Goal: Task Accomplishment & Management: Manage account settings

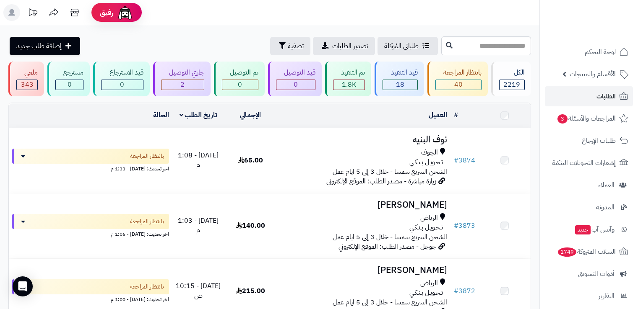
scroll to position [48, 0]
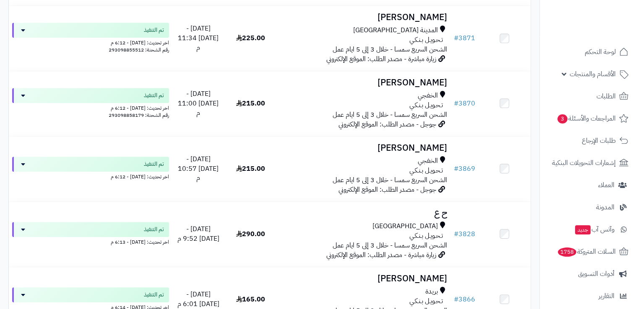
scroll to position [647, 0]
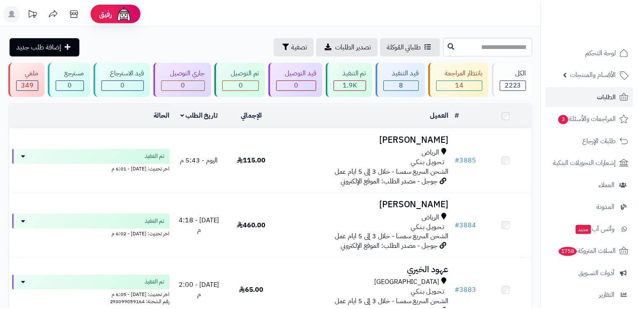
scroll to position [6475, 0]
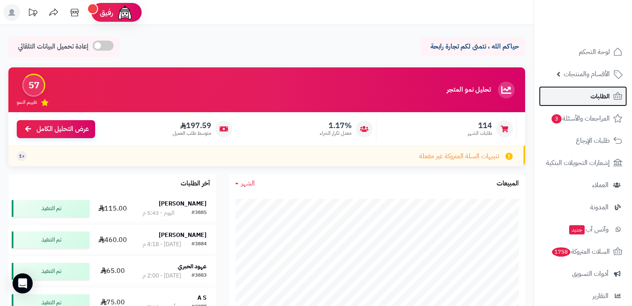
click at [588, 93] on link "الطلبات" at bounding box center [583, 96] width 88 height 20
click at [440, 22] on header "رفيق ! الطلبات معالجة مكتمل إرجاع المنتجات العملاء المتواجدون الان 3524 عملاء م…" at bounding box center [316, 12] width 632 height 25
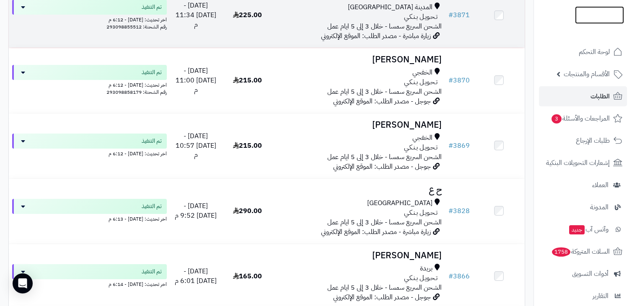
scroll to position [669, 0]
click at [301, 201] on div "مكة المكرمة" at bounding box center [359, 205] width 165 height 10
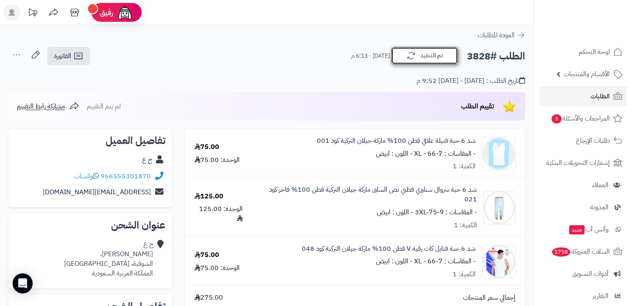
click at [425, 54] on button "تم التنفيذ" at bounding box center [424, 56] width 67 height 18
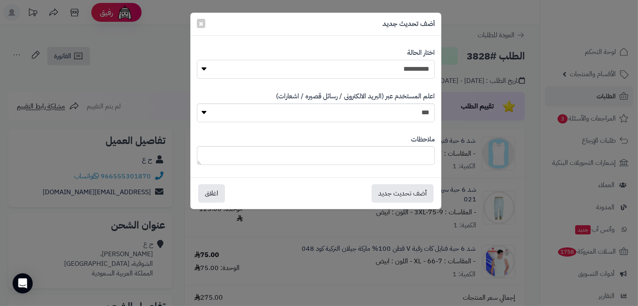
click at [403, 71] on select "**********" at bounding box center [316, 69] width 238 height 19
select select "*"
click at [197, 60] on select "**********" at bounding box center [316, 69] width 238 height 19
click at [399, 112] on select "*** **" at bounding box center [316, 113] width 238 height 19
select select "*"
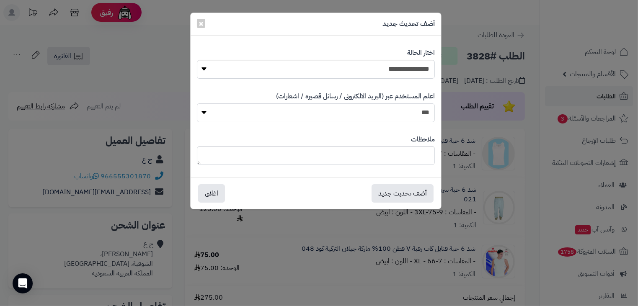
click at [197, 104] on select "*** **" at bounding box center [316, 113] width 238 height 19
click at [399, 194] on button "أضف تحديث جديد" at bounding box center [403, 193] width 62 height 18
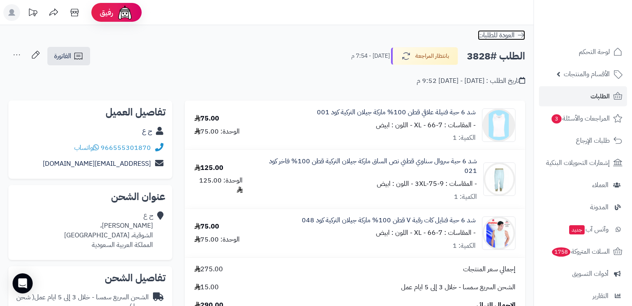
click at [518, 39] on icon at bounding box center [521, 35] width 8 height 8
click at [524, 35] on icon at bounding box center [521, 35] width 8 height 8
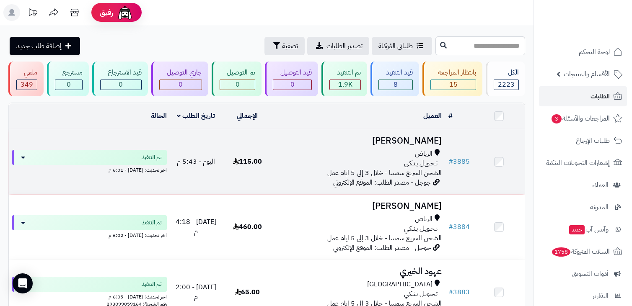
click at [384, 155] on div "الرياض" at bounding box center [359, 154] width 165 height 10
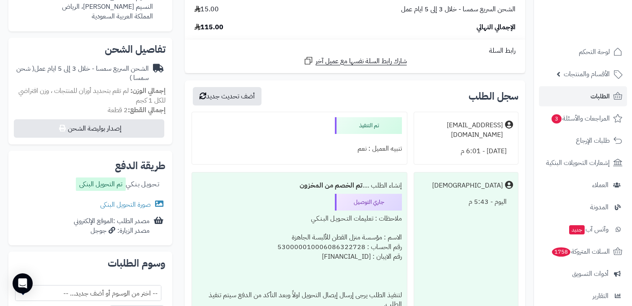
scroll to position [258, 0]
click at [144, 205] on link "صورة التحويل البنكى" at bounding box center [132, 205] width 65 height 10
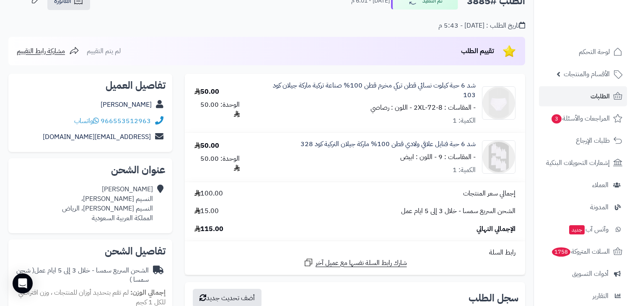
scroll to position [0, 0]
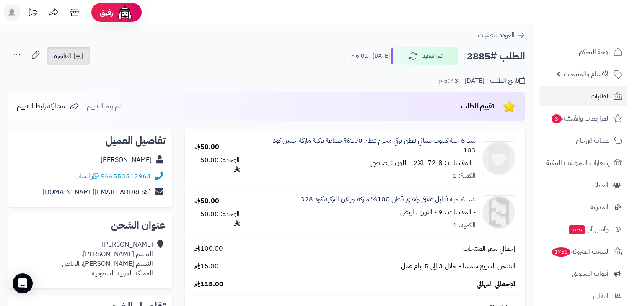
click at [70, 57] on span "الفاتورة" at bounding box center [62, 56] width 17 height 10
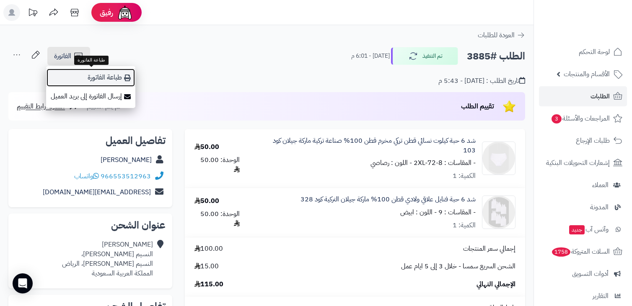
click at [95, 78] on link "طباعة الفاتورة" at bounding box center [90, 77] width 89 height 19
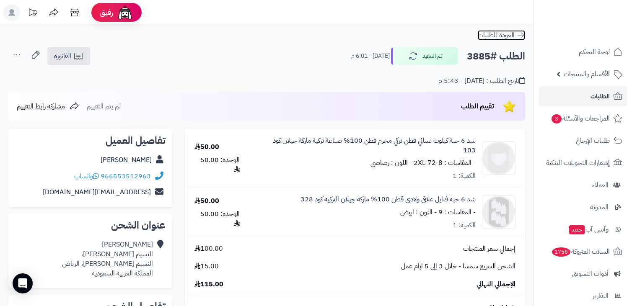
click at [521, 36] on icon at bounding box center [521, 35] width 8 height 8
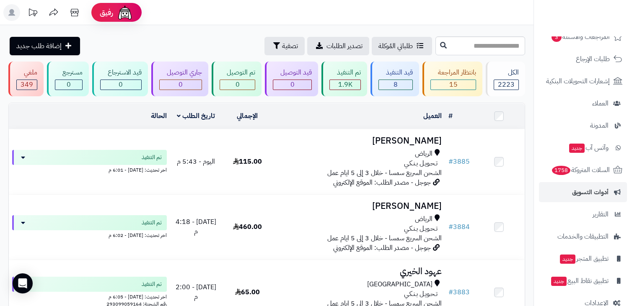
scroll to position [82, 0]
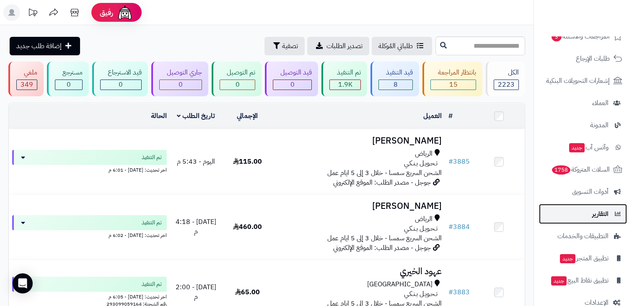
click at [599, 210] on span "التقارير" at bounding box center [600, 214] width 16 height 12
